Goal: Task Accomplishment & Management: Use online tool/utility

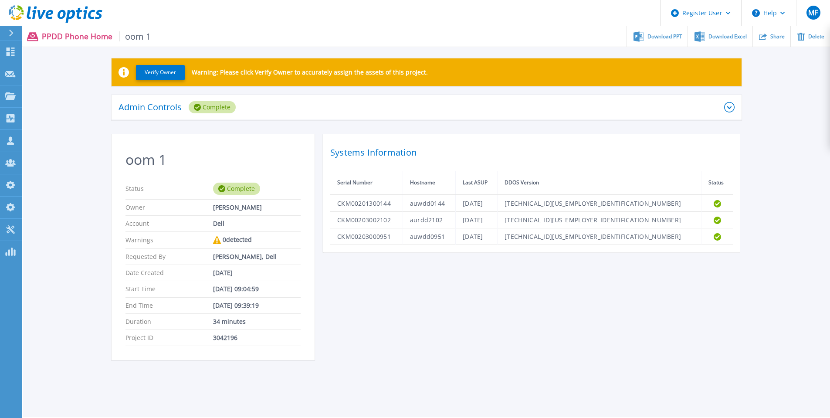
scroll to position [44, 0]
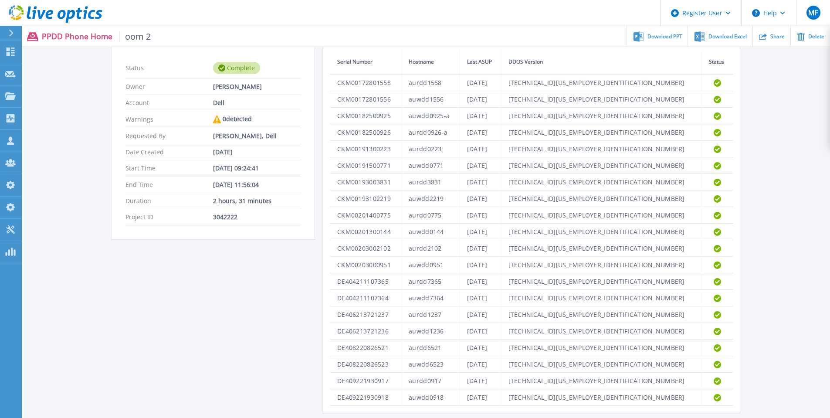
scroll to position [123, 0]
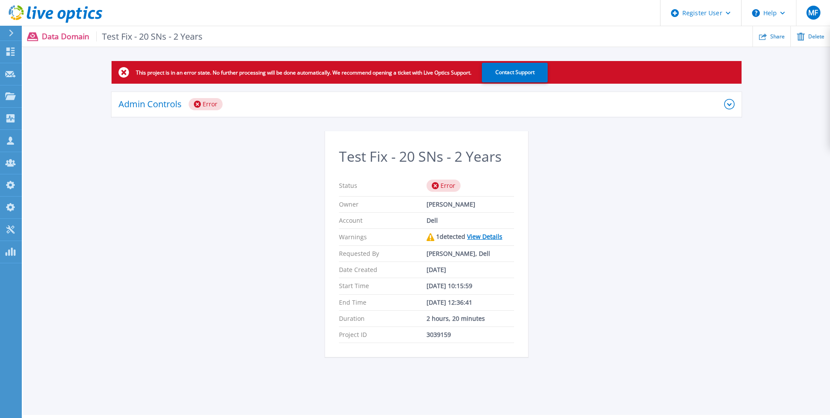
click at [486, 234] on link "View Details" at bounding box center [484, 236] width 35 height 8
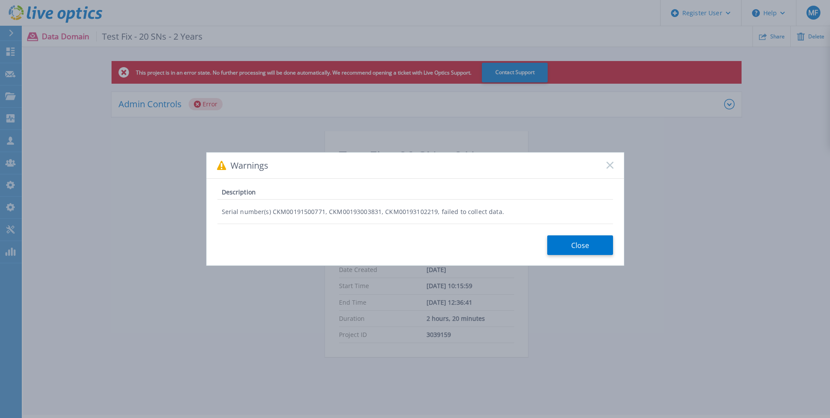
click at [580, 252] on button "Close" at bounding box center [581, 245] width 66 height 20
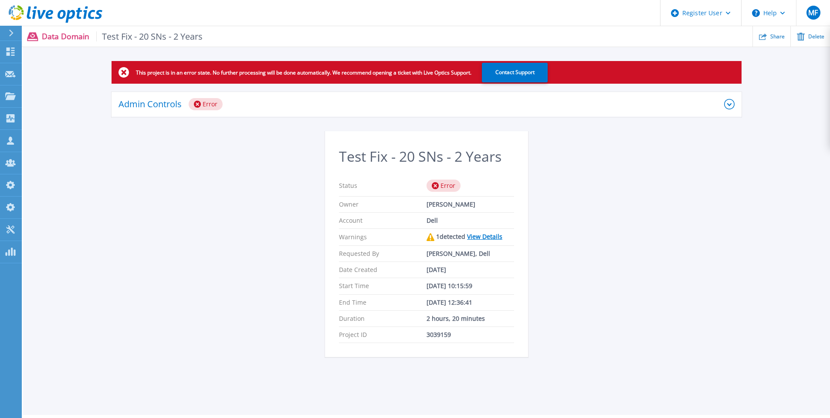
click at [730, 105] on icon at bounding box center [729, 104] width 10 height 10
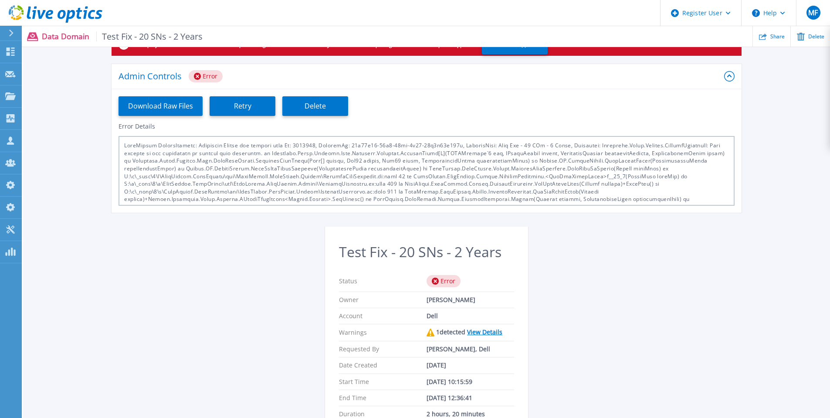
scroll to position [44, 0]
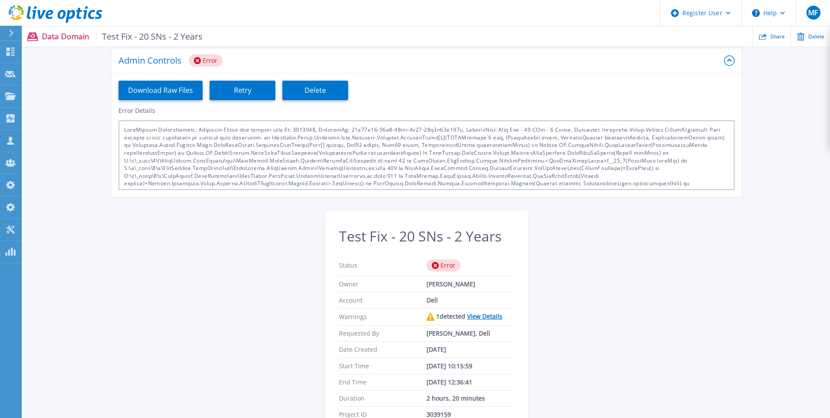
click at [478, 319] on link "View Details" at bounding box center [484, 316] width 35 height 8
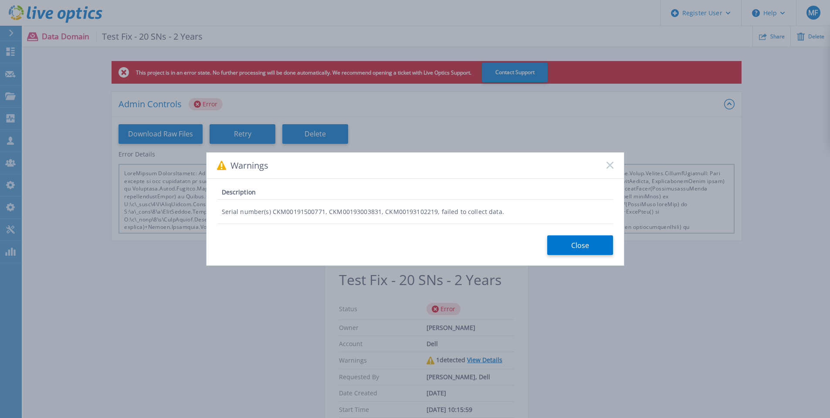
click at [610, 163] on icon at bounding box center [610, 165] width 7 height 7
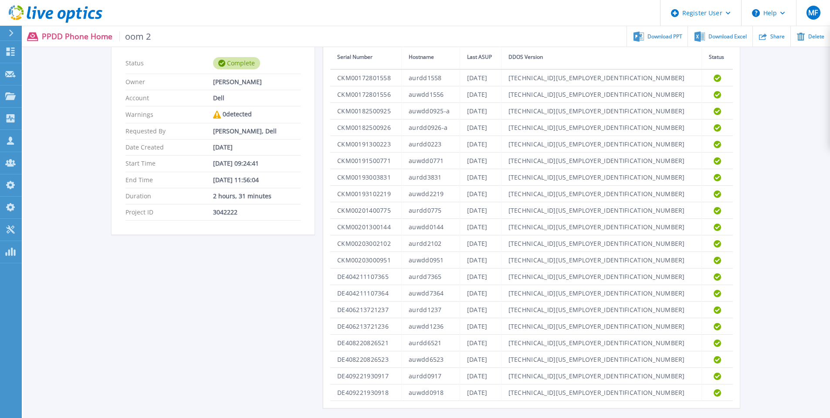
scroll to position [149, 0]
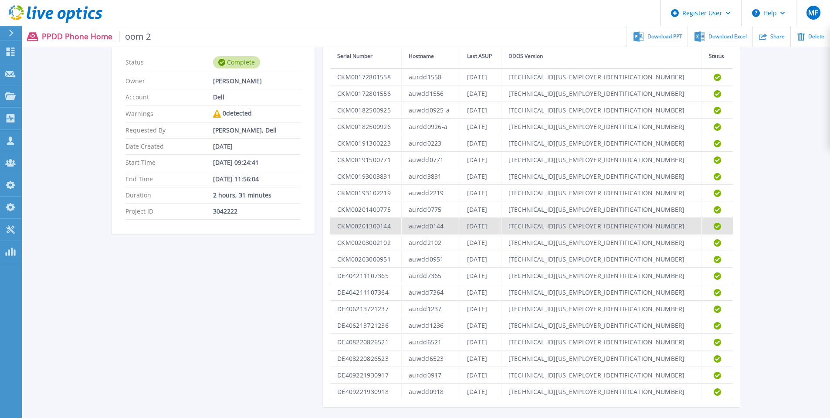
click at [379, 223] on td "CKM00201300144" at bounding box center [365, 226] width 71 height 17
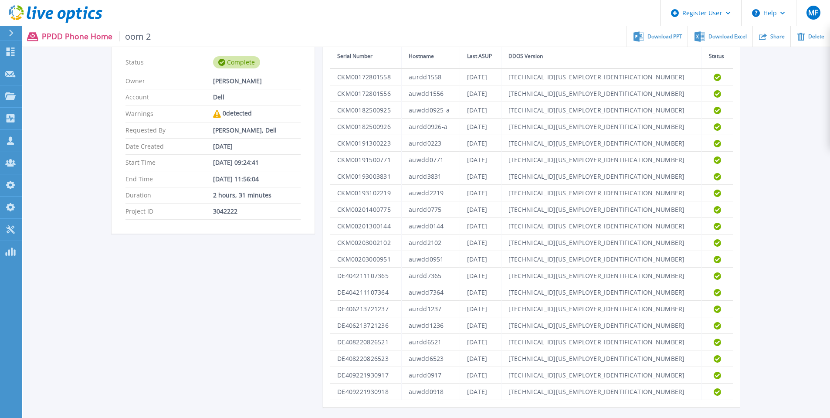
click at [269, 192] on div "2 hours, 31 minutes" at bounding box center [257, 195] width 88 height 7
click at [158, 253] on div "oom 2 Status Complete Owner Miguel Figueiredo Account Dell Warnings 0 detected …" at bounding box center [427, 207] width 630 height 399
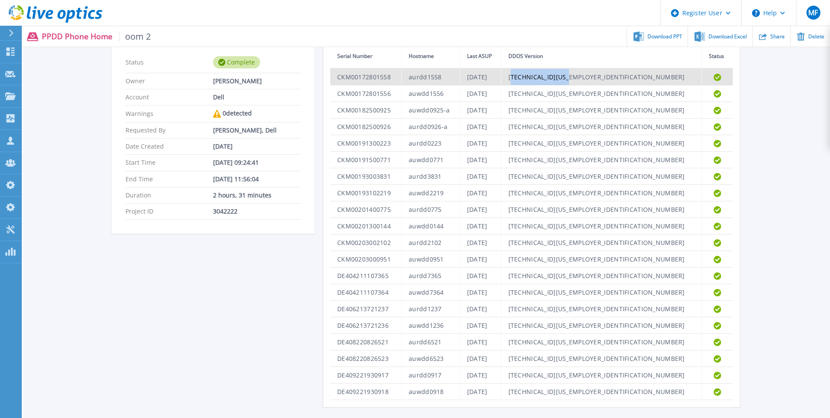
drag, startPoint x: 677, startPoint y: 74, endPoint x: 618, endPoint y: 75, distance: 58.9
click at [618, 75] on td "7.13.1.25-1161300" at bounding box center [601, 76] width 201 height 17
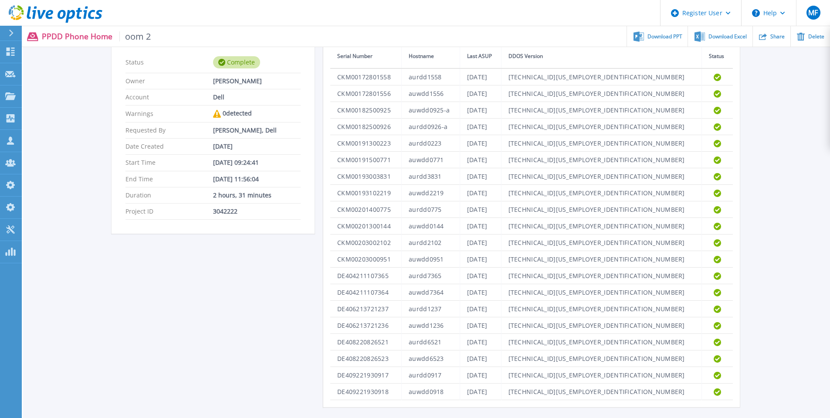
click at [49, 197] on div "Verify Owner Warning: Please click Verify Owner to accurately assign the assets…" at bounding box center [426, 169] width 807 height 502
click at [313, 348] on div "oom 2 Status Complete Owner Miguel Figueiredo Account Dell Warnings 0 detected …" at bounding box center [427, 207] width 630 height 399
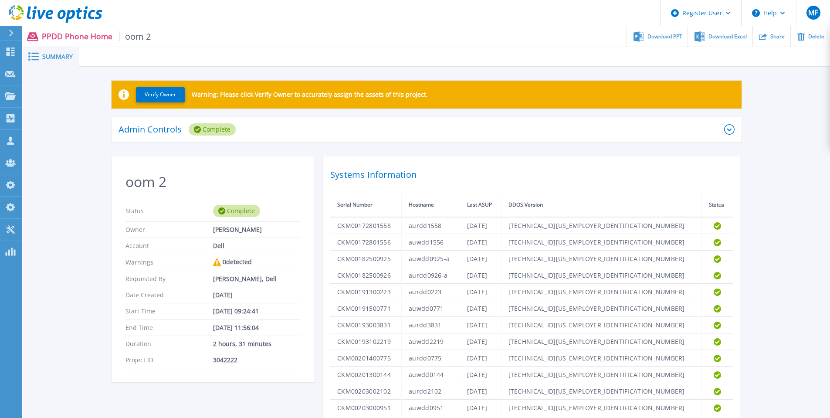
scroll to position [149, 0]
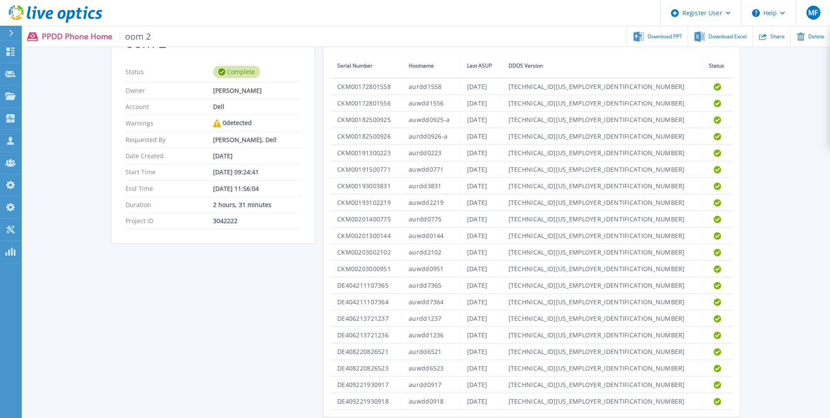
scroll to position [123, 0]
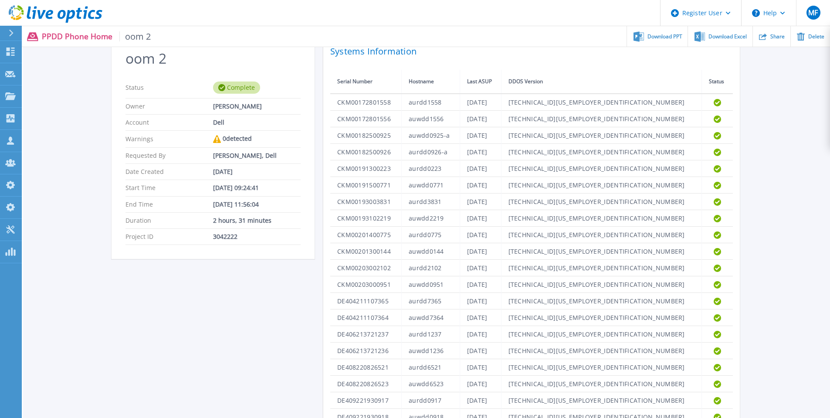
click at [9, 31] on icon at bounding box center [11, 33] width 5 height 7
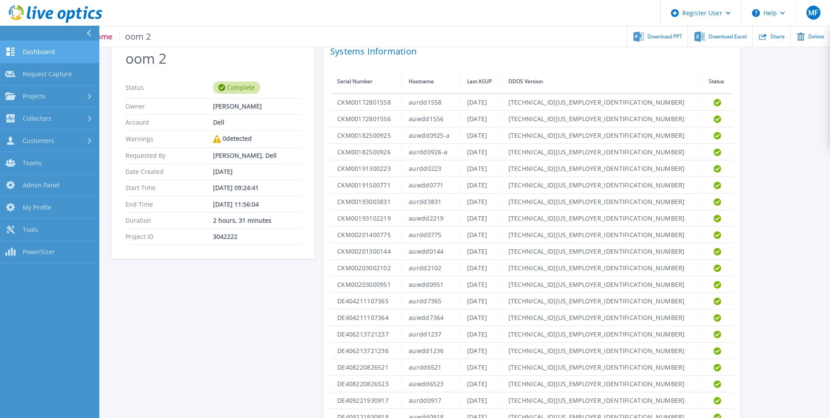
click at [56, 52] on link "Dashboard Dashboard" at bounding box center [49, 52] width 99 height 22
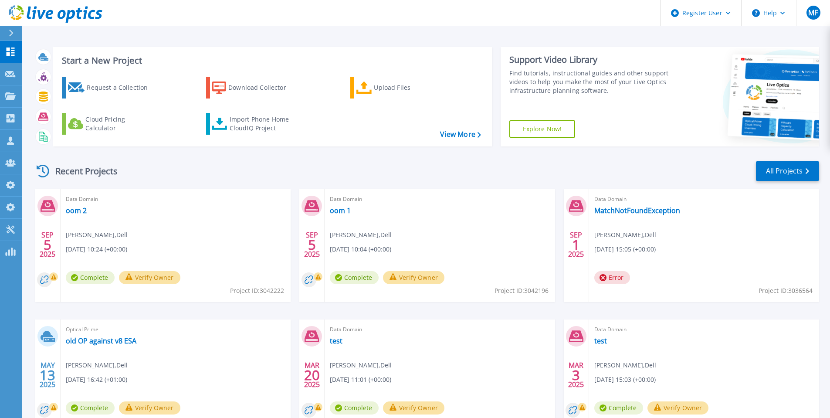
drag, startPoint x: 0, startPoint y: 0, endPoint x: 215, endPoint y: 153, distance: 264.1
click at [176, 153] on div "Start a New Project Request a Collection Download Collector Upload Files Cloud …" at bounding box center [427, 96] width 786 height 113
click at [262, 125] on div "Import Phone Home CloudIQ Project" at bounding box center [264, 123] width 68 height 17
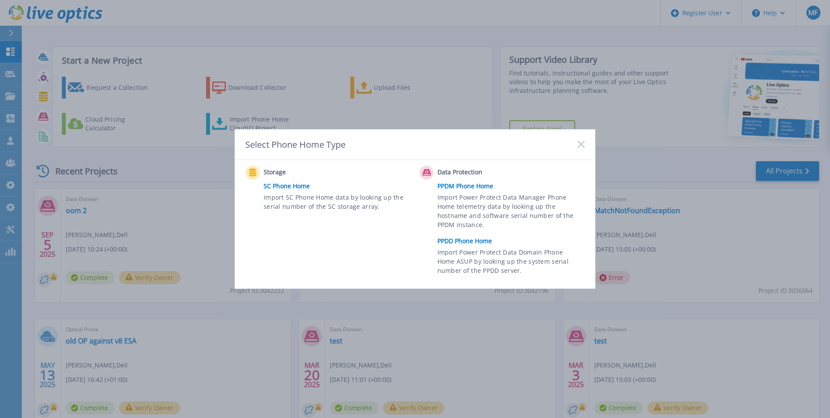
click at [471, 241] on link "PPDD Phone Home" at bounding box center [514, 241] width 152 height 13
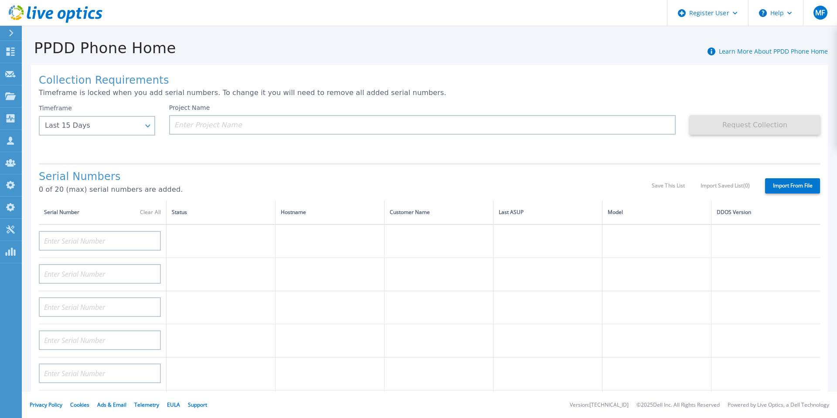
click at [792, 190] on label "Import From File" at bounding box center [792, 185] width 55 height 15
click at [0, 0] on input "Import From File" at bounding box center [0, 0] width 0 height 0
type input "APM00211700095"
type input "APX00232503747"
type input "APM00214914093"
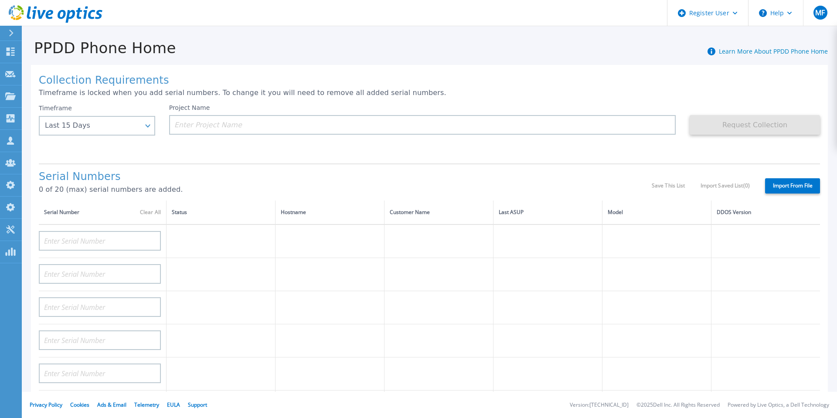
type input "APM00171836329"
type input "APM00212026971"
type input "APM00214914094"
type input "APX00234502218"
type input "APM00212018359"
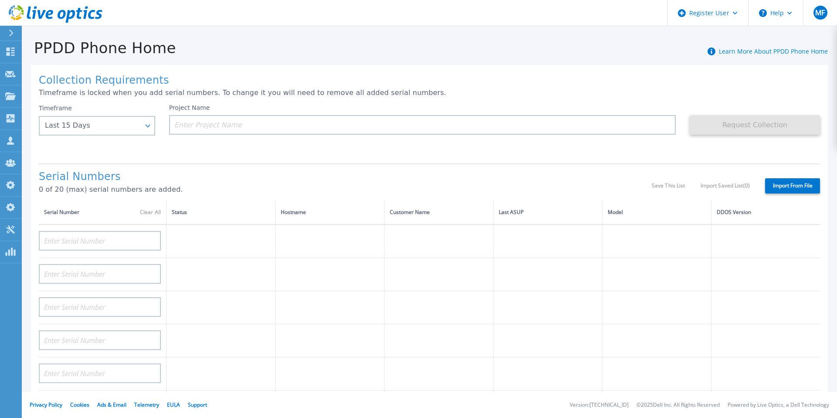
type input "APX00232503745"
type input "APX00232503743"
type input "APM00193603655"
type input "APM00212517749"
type input "APX00232503742"
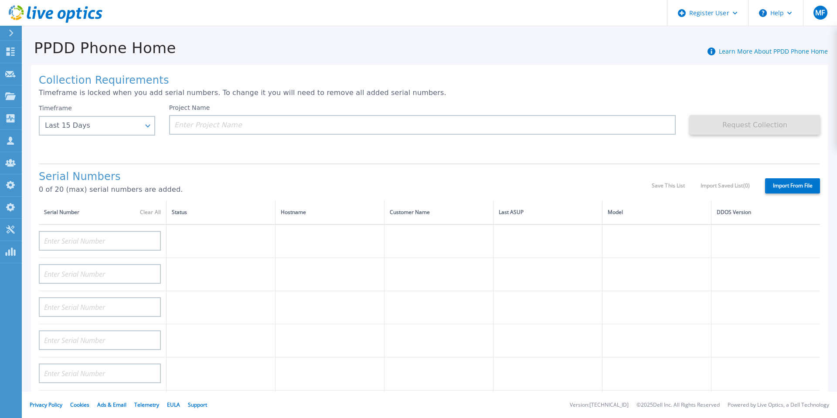
type input "APM00212702822"
type input "APM00212610953"
type input "APM00202614668"
type input "APM00212613652"
type input "APX00222101185"
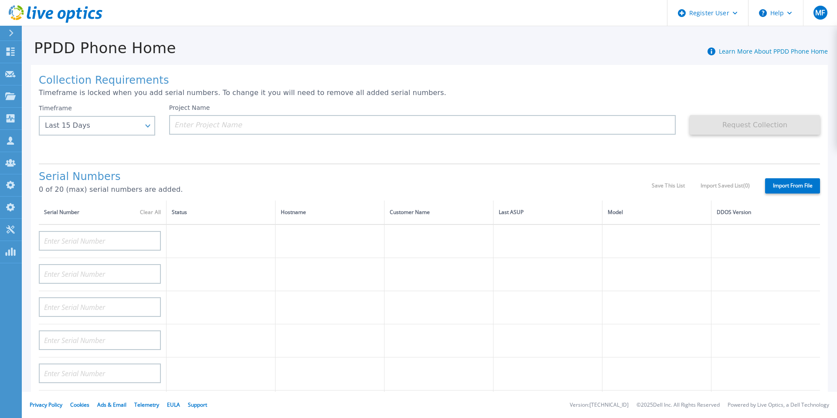
type input "AUDVUX6XJHDJFE"
type input "APM00133543104"
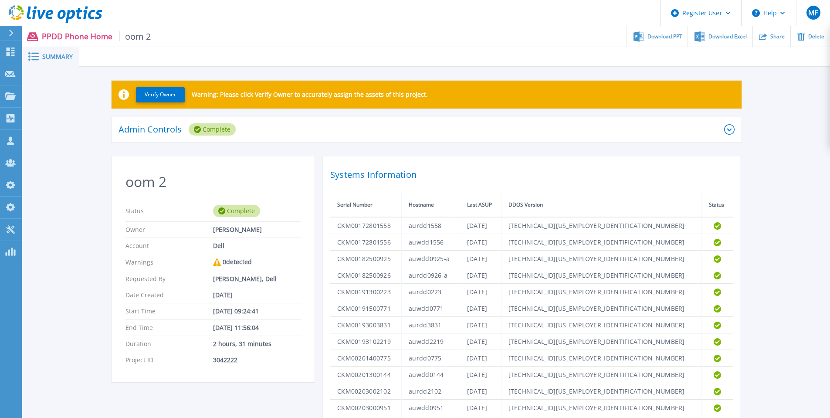
scroll to position [149, 0]
